Goal: Find specific page/section: Find specific page/section

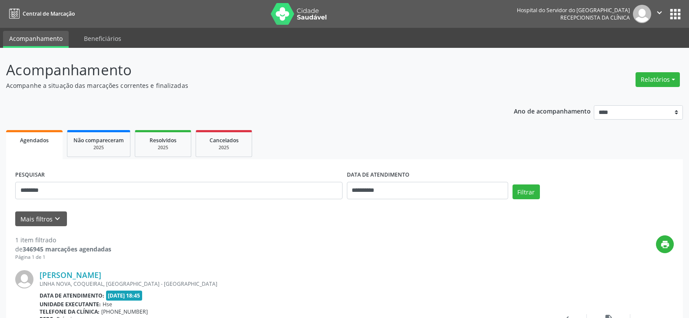
select select "*"
type input "**********"
click at [512, 184] on button "Filtrar" at bounding box center [525, 191] width 27 height 15
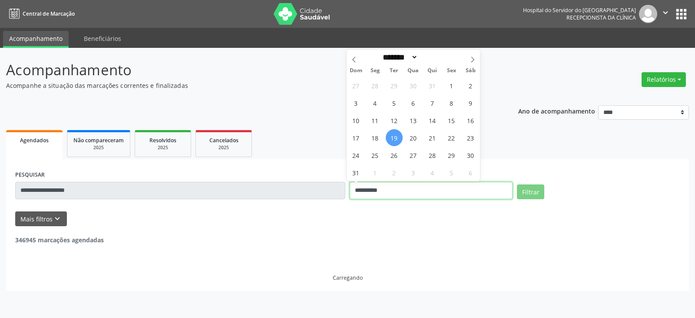
click at [364, 189] on input "**********" at bounding box center [431, 190] width 163 height 17
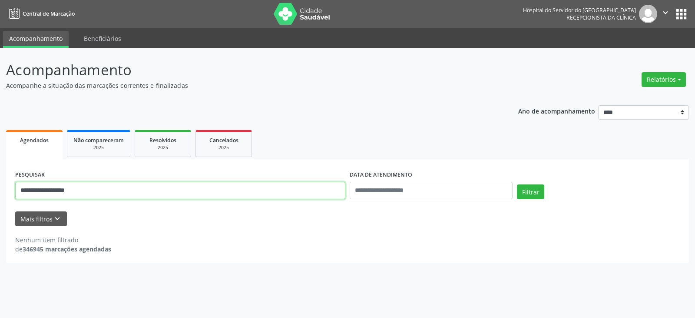
click at [315, 194] on input "**********" at bounding box center [180, 190] width 330 height 17
click at [517, 184] on button "Filtrar" at bounding box center [530, 191] width 27 height 15
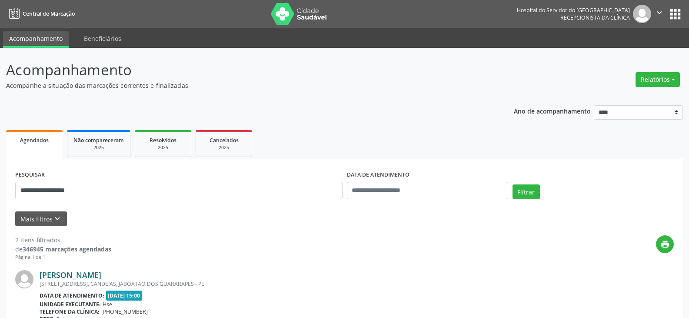
click at [101, 273] on link "[PERSON_NAME]" at bounding box center [71, 275] width 62 height 10
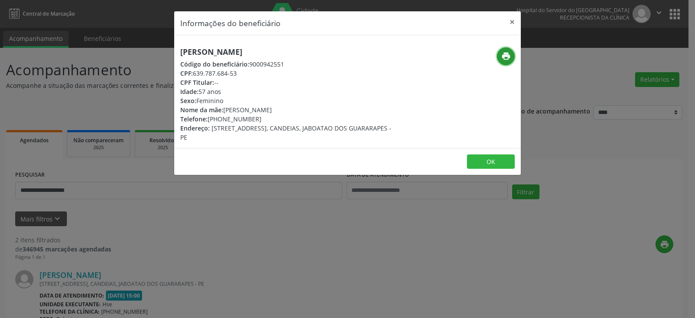
click at [502, 55] on icon "print" at bounding box center [507, 56] width 10 height 10
click at [508, 22] on button "×" at bounding box center [512, 21] width 17 height 21
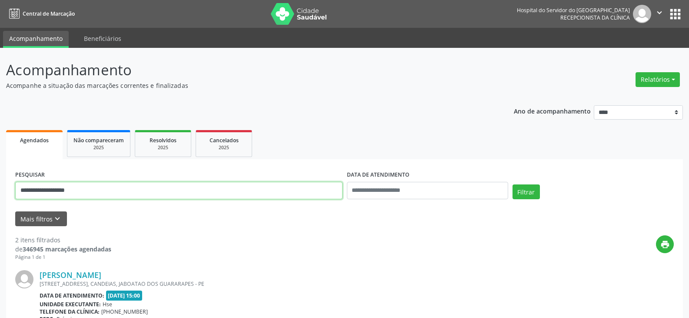
drag, startPoint x: 186, startPoint y: 183, endPoint x: 0, endPoint y: 189, distance: 186.5
click at [0, 189] on div "**********" at bounding box center [344, 294] width 689 height 493
type input "**********"
click at [512, 184] on button "Filtrar" at bounding box center [525, 191] width 27 height 15
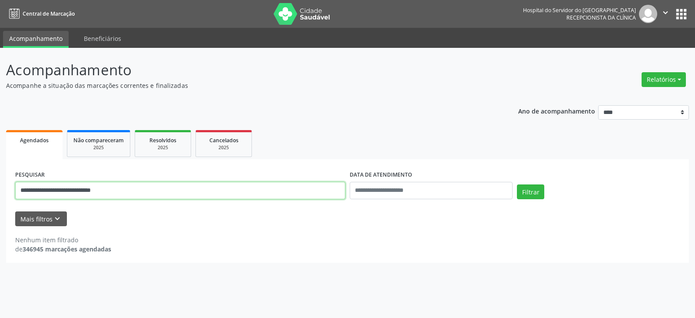
click at [223, 193] on input "**********" at bounding box center [180, 190] width 330 height 17
click at [517, 184] on button "Filtrar" at bounding box center [530, 191] width 27 height 15
drag, startPoint x: 137, startPoint y: 193, endPoint x: 0, endPoint y: 194, distance: 137.4
click at [0, 194] on div "**********" at bounding box center [347, 183] width 695 height 270
click at [150, 194] on input "**********" at bounding box center [180, 190] width 330 height 17
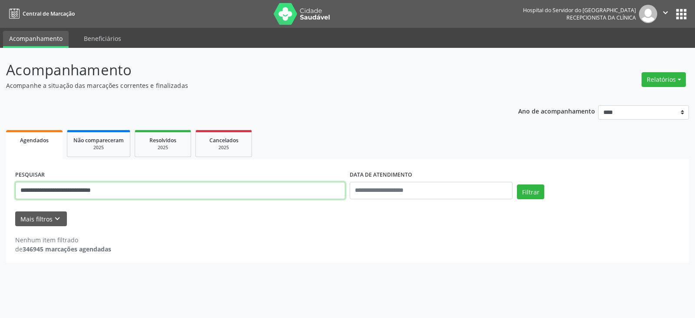
drag, startPoint x: 140, startPoint y: 187, endPoint x: 12, endPoint y: 190, distance: 128.7
click at [12, 190] on div "**********" at bounding box center [347, 210] width 683 height 103
click at [149, 186] on input "**********" at bounding box center [180, 190] width 330 height 17
click at [517, 184] on button "Filtrar" at bounding box center [530, 191] width 27 height 15
click at [40, 186] on input "text" at bounding box center [180, 190] width 330 height 17
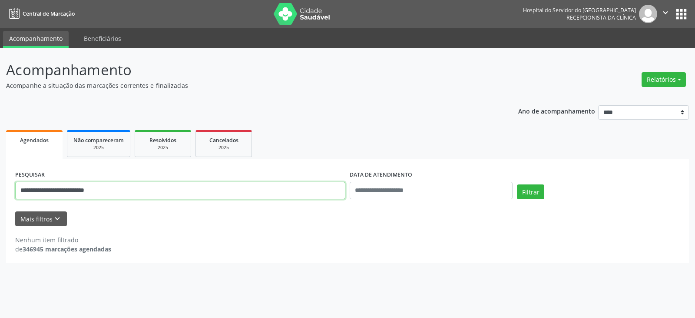
type input "**********"
click at [517, 184] on button "Filtrar" at bounding box center [530, 191] width 27 height 15
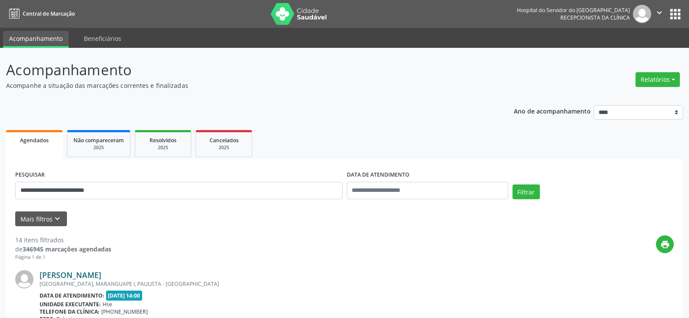
click at [101, 273] on link "[PERSON_NAME]" at bounding box center [71, 275] width 62 height 10
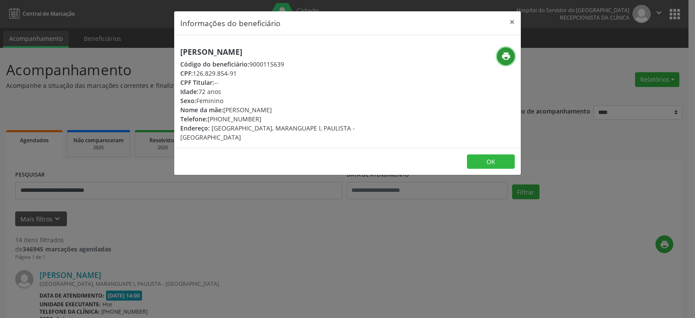
click at [508, 56] on icon "print" at bounding box center [507, 56] width 10 height 10
click at [511, 20] on button "×" at bounding box center [512, 21] width 17 height 21
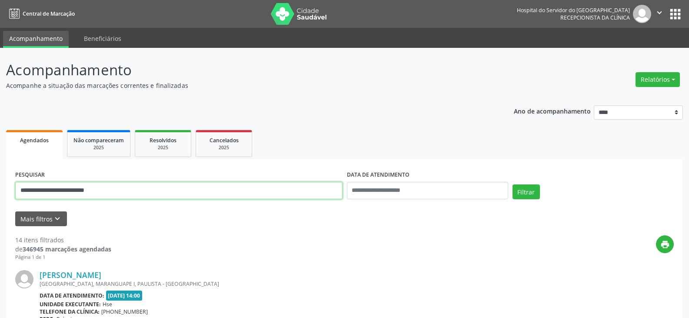
drag, startPoint x: 170, startPoint y: 189, endPoint x: 0, endPoint y: 200, distance: 170.7
type input "**********"
click at [512, 184] on button "Filtrar" at bounding box center [525, 191] width 27 height 15
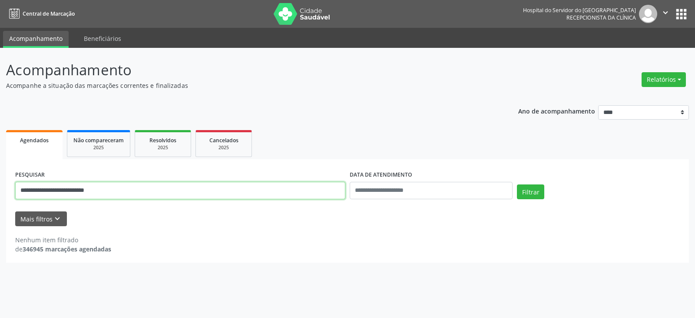
drag, startPoint x: 130, startPoint y: 189, endPoint x: 7, endPoint y: 183, distance: 123.2
click at [7, 183] on div "**********" at bounding box center [347, 210] width 683 height 103
click at [517, 184] on button "Filtrar" at bounding box center [530, 191] width 27 height 15
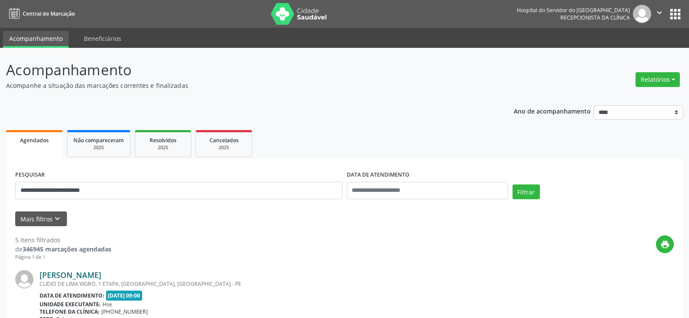
click at [101, 274] on link "[PERSON_NAME]" at bounding box center [71, 275] width 62 height 10
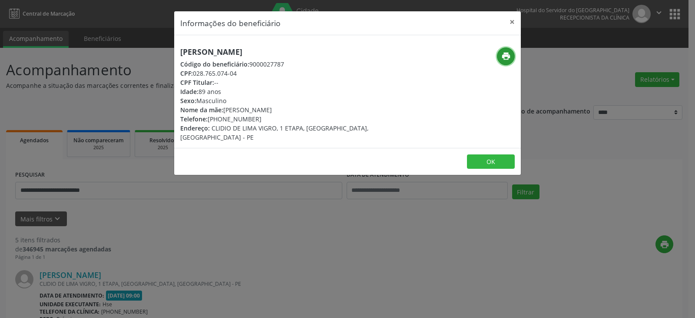
click at [508, 59] on icon "print" at bounding box center [507, 56] width 10 height 10
drag, startPoint x: 221, startPoint y: 119, endPoint x: 263, endPoint y: 118, distance: 41.7
click at [262, 118] on div "Telefone: [PHONE_NUMBER]" at bounding box center [289, 118] width 219 height 9
copy div "99307-0828"
drag, startPoint x: 514, startPoint y: 17, endPoint x: 504, endPoint y: 26, distance: 13.3
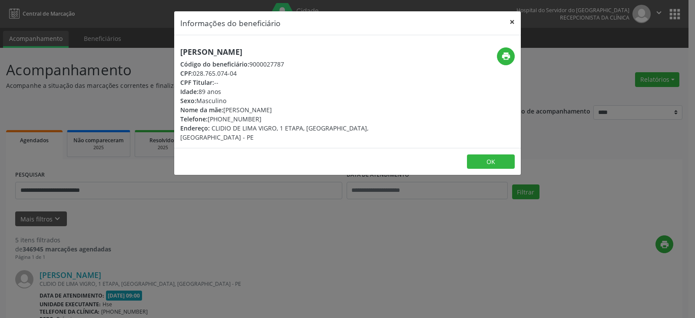
click at [515, 18] on button "×" at bounding box center [512, 21] width 17 height 21
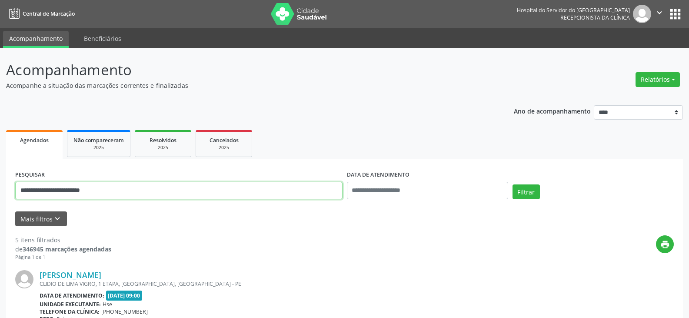
drag, startPoint x: 198, startPoint y: 184, endPoint x: 0, endPoint y: 200, distance: 198.4
click at [512, 184] on button "Filtrar" at bounding box center [525, 191] width 27 height 15
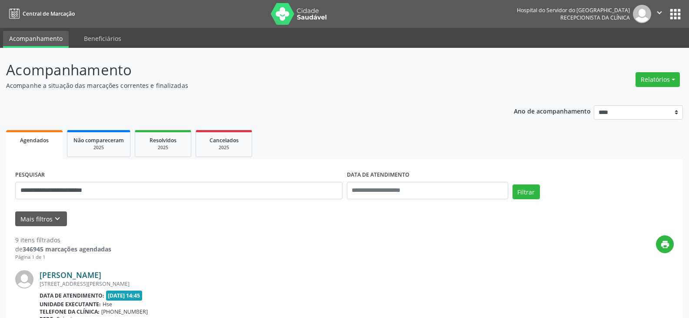
click at [100, 274] on link "[PERSON_NAME]" at bounding box center [71, 275] width 62 height 10
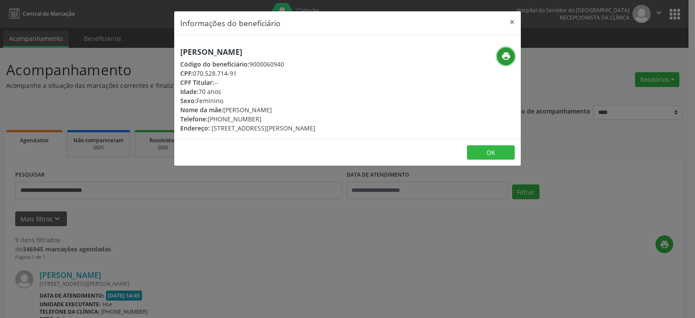
click at [502, 53] on icon "print" at bounding box center [507, 56] width 10 height 10
drag, startPoint x: 309, startPoint y: 53, endPoint x: 143, endPoint y: 46, distance: 166.2
click at [143, 46] on div "Informações do beneficiário × [PERSON_NAME] Código do beneficiário: 9000060940 …" at bounding box center [347, 159] width 695 height 318
copy h5 "[PERSON_NAME]"
click at [507, 20] on button "×" at bounding box center [512, 21] width 17 height 21
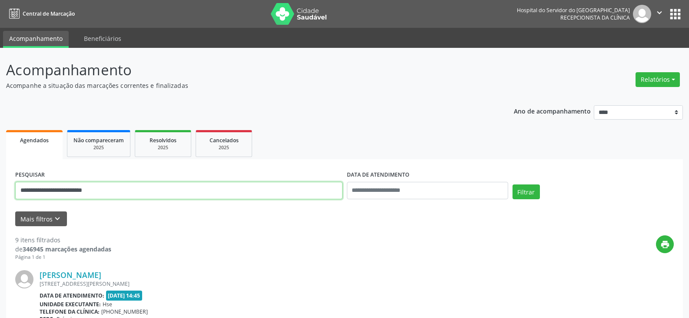
drag, startPoint x: 136, startPoint y: 195, endPoint x: 0, endPoint y: 190, distance: 136.1
click at [512, 184] on button "Filtrar" at bounding box center [525, 191] width 27 height 15
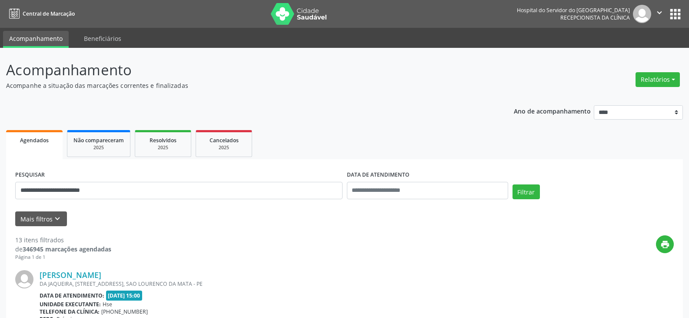
click at [130, 280] on div "DA JAQUEIRA, [STREET_ADDRESS], SAO LOURENCO DA MATA - PE" at bounding box center [292, 283] width 504 height 7
click at [101, 276] on link "[PERSON_NAME]" at bounding box center [71, 275] width 62 height 10
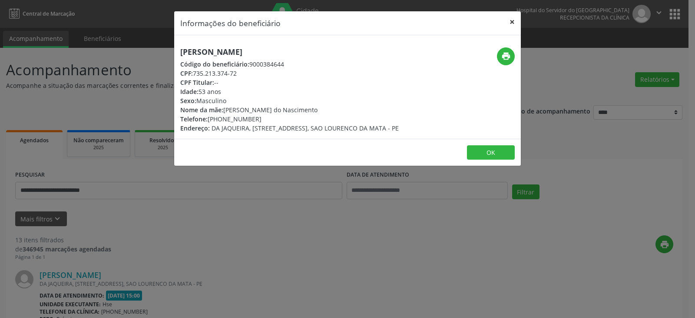
click at [518, 26] on button "×" at bounding box center [512, 21] width 17 height 21
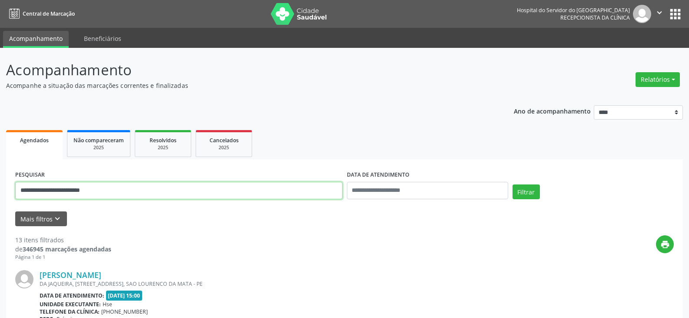
drag, startPoint x: 139, startPoint y: 192, endPoint x: 0, endPoint y: 195, distance: 138.7
type input "**********"
click at [512, 184] on button "Filtrar" at bounding box center [525, 191] width 27 height 15
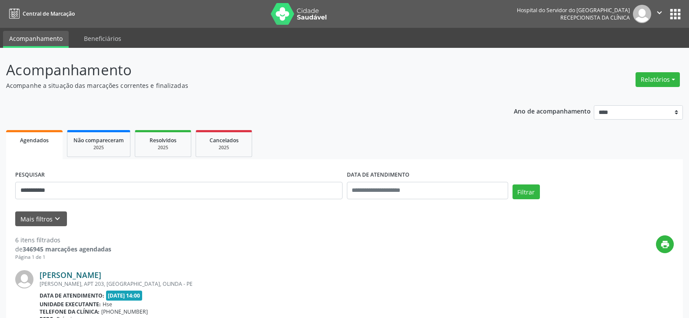
click at [101, 276] on link "[PERSON_NAME]" at bounding box center [71, 275] width 62 height 10
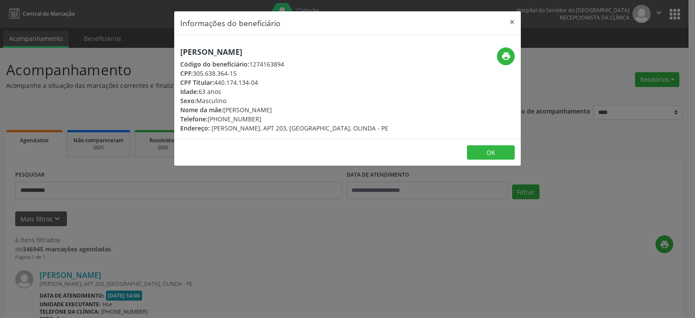
drag, startPoint x: 180, startPoint y: 51, endPoint x: 331, endPoint y: 51, distance: 151.7
click at [331, 51] on div "[PERSON_NAME] Código do beneficiário: 1274163894 CPF: 305.638.364-15 CPF Titula…" at bounding box center [289, 89] width 231 height 85
copy h5 "[PERSON_NAME]"
click at [509, 23] on button "×" at bounding box center [512, 21] width 17 height 21
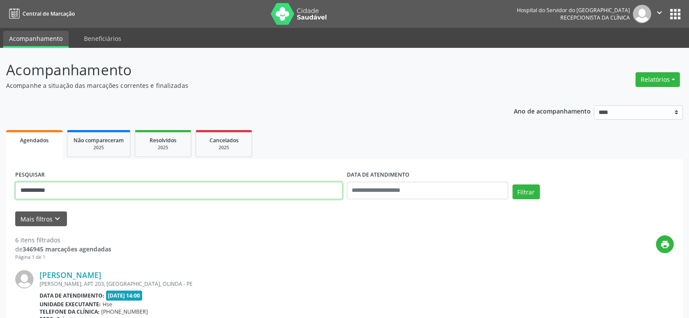
drag, startPoint x: 223, startPoint y: 188, endPoint x: 0, endPoint y: 191, distance: 222.6
type input "*"
type input "**********"
click at [512, 184] on button "Filtrar" at bounding box center [525, 191] width 27 height 15
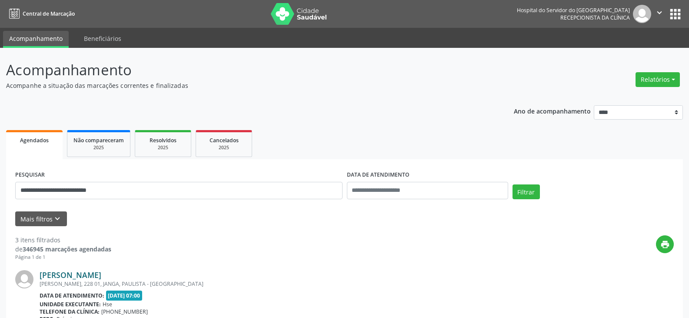
click at [79, 271] on link "[PERSON_NAME]" at bounding box center [71, 275] width 62 height 10
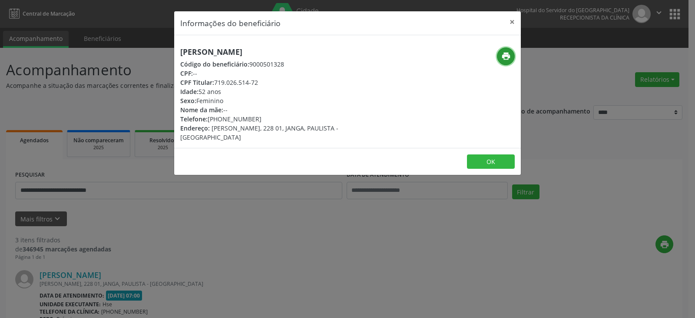
click at [502, 57] on icon "print" at bounding box center [507, 56] width 10 height 10
click at [513, 23] on button "×" at bounding box center [512, 21] width 17 height 21
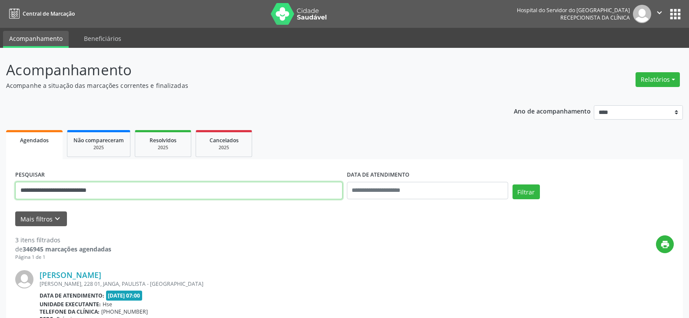
drag, startPoint x: 203, startPoint y: 188, endPoint x: 0, endPoint y: 188, distance: 203.0
click at [512, 184] on button "Filtrar" at bounding box center [525, 191] width 27 height 15
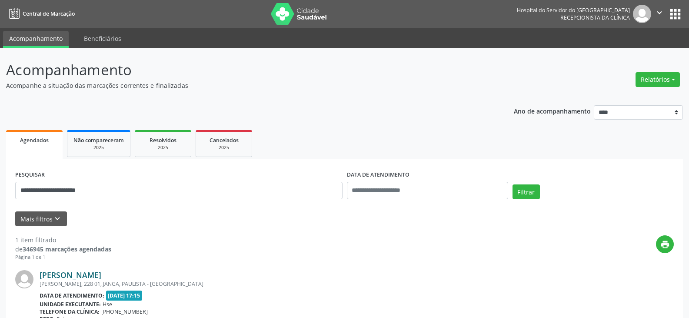
click at [95, 277] on link "[PERSON_NAME]" at bounding box center [71, 275] width 62 height 10
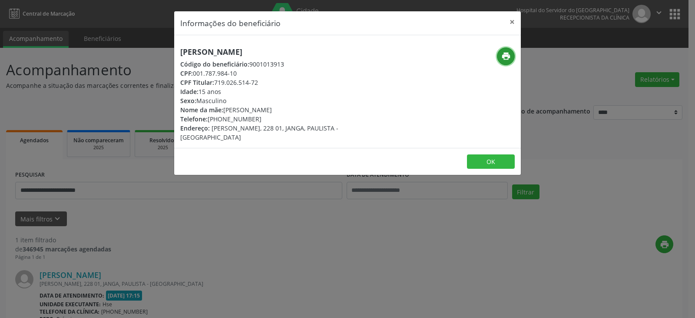
click at [506, 54] on icon "print" at bounding box center [507, 56] width 10 height 10
drag, startPoint x: 215, startPoint y: 81, endPoint x: 276, endPoint y: 81, distance: 61.7
click at [276, 81] on div "CPF Titular: 719.026.514-72" at bounding box center [289, 82] width 219 height 9
copy div "719.026.514-72"
drag, startPoint x: 220, startPoint y: 120, endPoint x: 266, endPoint y: 120, distance: 46.1
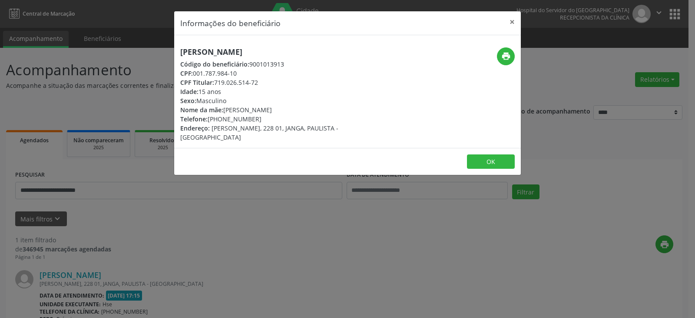
click at [266, 120] on div "Telefone: [PHONE_NUMBER]" at bounding box center [289, 118] width 219 height 9
copy div "98732-8443"
drag, startPoint x: 216, startPoint y: 81, endPoint x: 270, endPoint y: 81, distance: 54.8
click at [270, 81] on div "CPF Titular: 719.026.514-72" at bounding box center [289, 82] width 219 height 9
copy div "719.026.514-72"
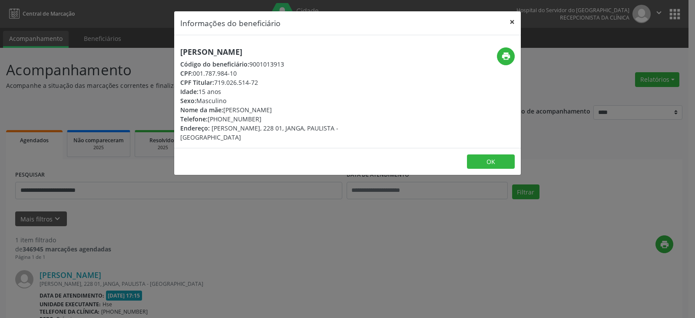
click at [515, 19] on button "×" at bounding box center [512, 21] width 17 height 21
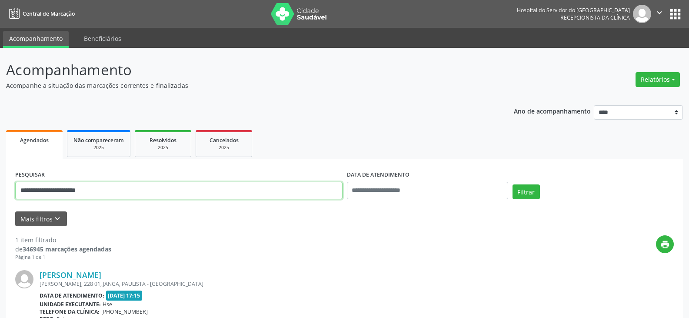
drag, startPoint x: 224, startPoint y: 187, endPoint x: 11, endPoint y: 190, distance: 213.0
click at [11, 190] on div "**********" at bounding box center [344, 280] width 677 height 243
paste input "text"
type input "**********"
click at [512, 184] on button "Filtrar" at bounding box center [525, 191] width 27 height 15
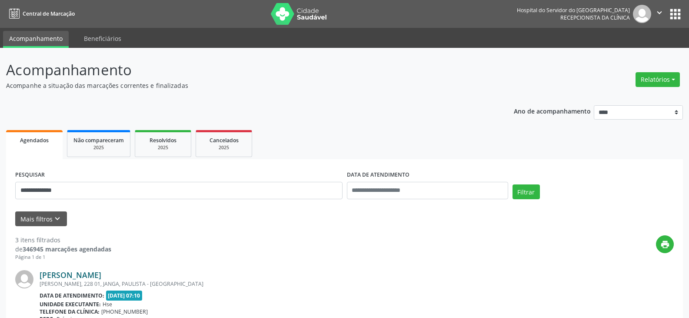
click at [101, 275] on link "[PERSON_NAME]" at bounding box center [71, 275] width 62 height 10
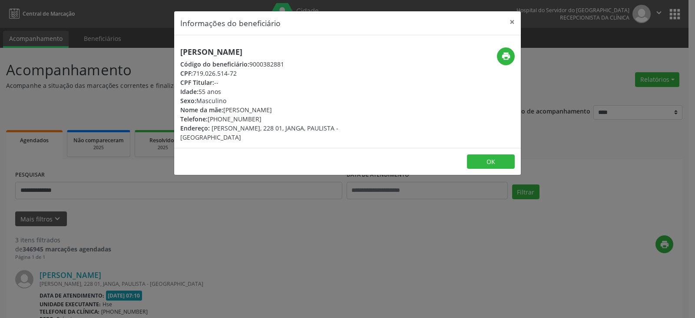
drag, startPoint x: 324, startPoint y: 51, endPoint x: 173, endPoint y: 47, distance: 150.9
click at [173, 47] on div "Informações do beneficiário × [PERSON_NAME] Código do beneficiário: 9000382881 …" at bounding box center [347, 159] width 695 height 318
copy h5 "[PERSON_NAME]"
click at [285, 50] on h5 "[PERSON_NAME]" at bounding box center [289, 51] width 219 height 9
drag, startPoint x: 319, startPoint y: 54, endPoint x: 167, endPoint y: 54, distance: 151.7
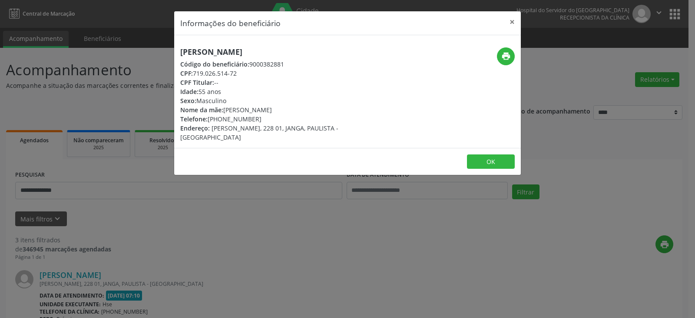
click at [167, 54] on div "Informações do beneficiário × [PERSON_NAME] Código do beneficiário: 9000382881 …" at bounding box center [347, 159] width 695 height 318
copy h5 "[PERSON_NAME]"
drag, startPoint x: 195, startPoint y: 73, endPoint x: 240, endPoint y: 73, distance: 45.6
click at [240, 73] on div "CPF: 719.026.514-72" at bounding box center [289, 73] width 219 height 9
copy div "719.026.514-72"
